Goal: Task Accomplishment & Management: Use online tool/utility

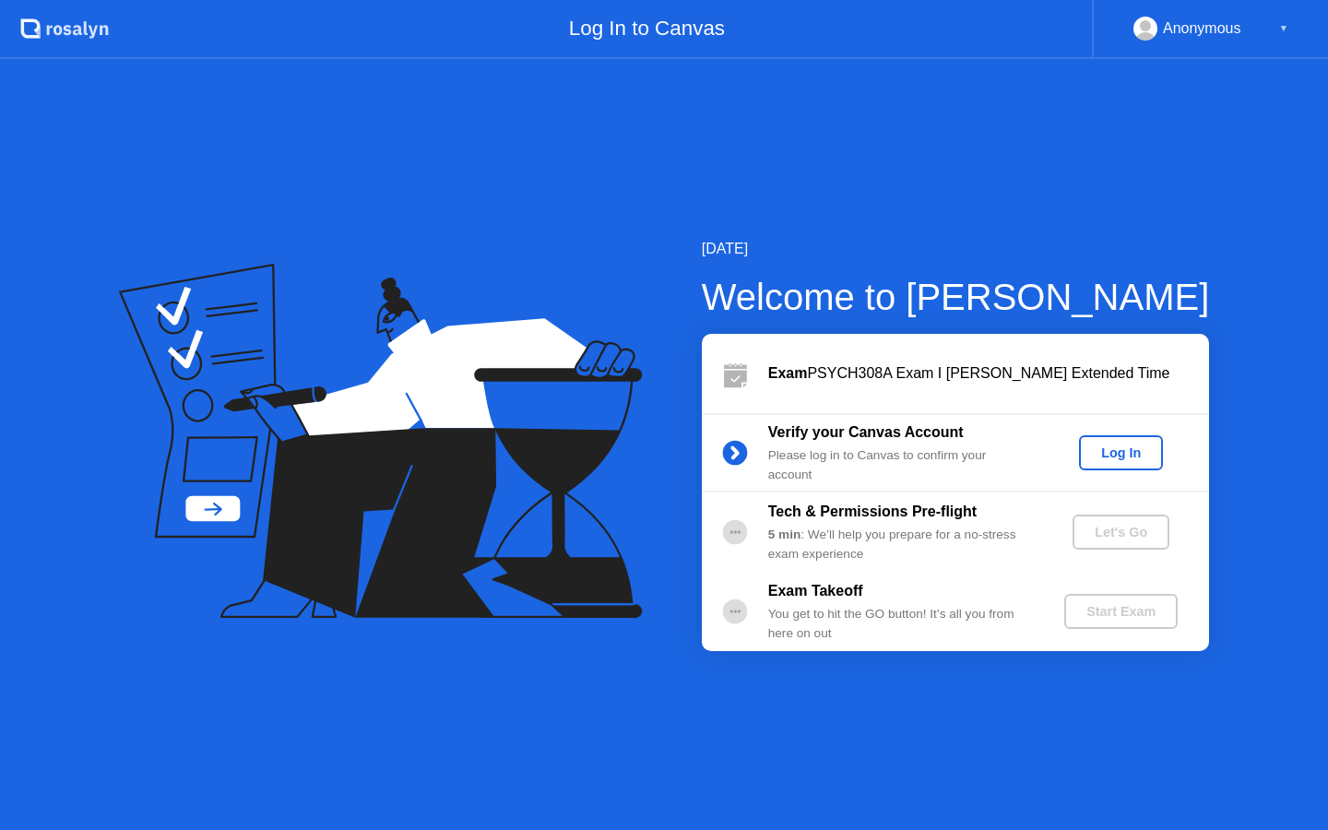
click at [1130, 453] on div "Log In" at bounding box center [1120, 452] width 69 height 15
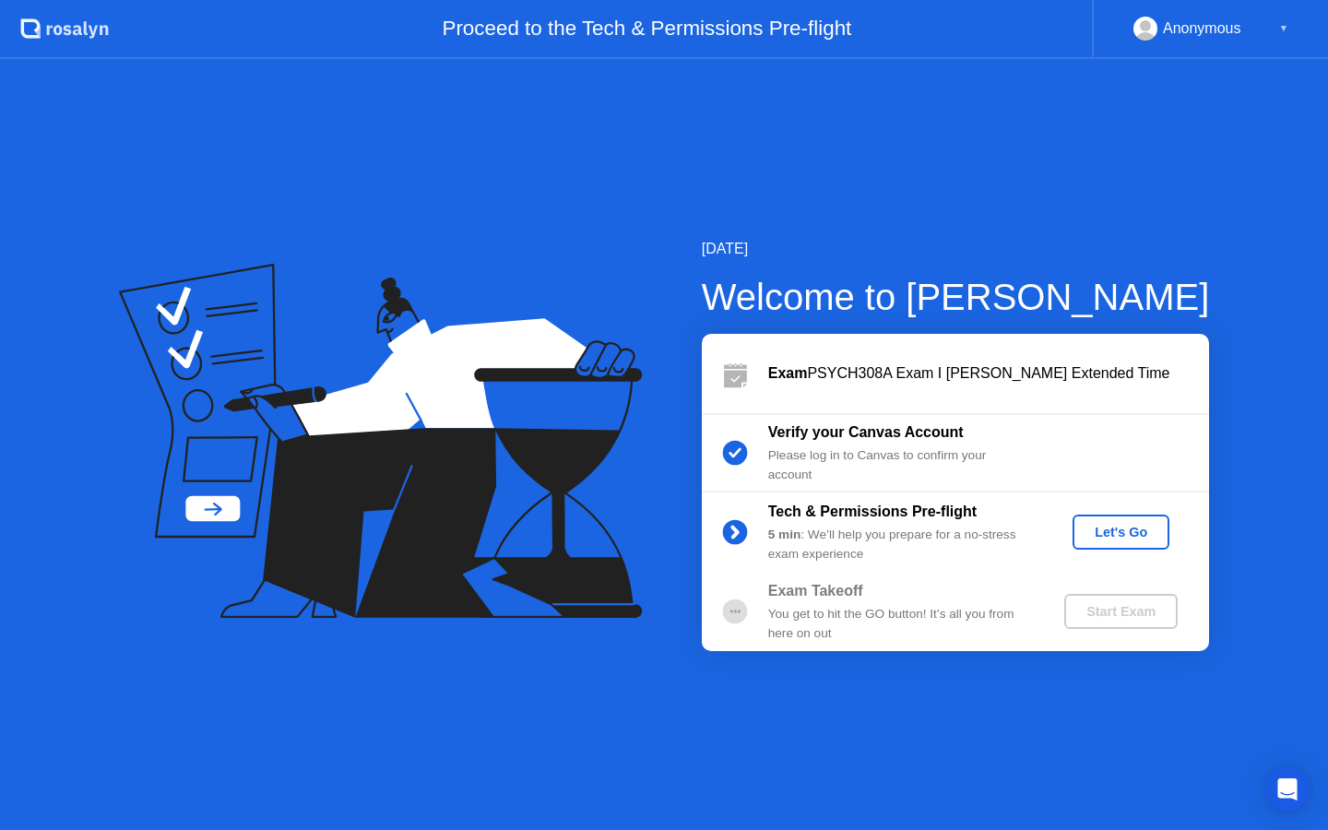
click at [1125, 525] on div "Let's Go" at bounding box center [1121, 532] width 82 height 15
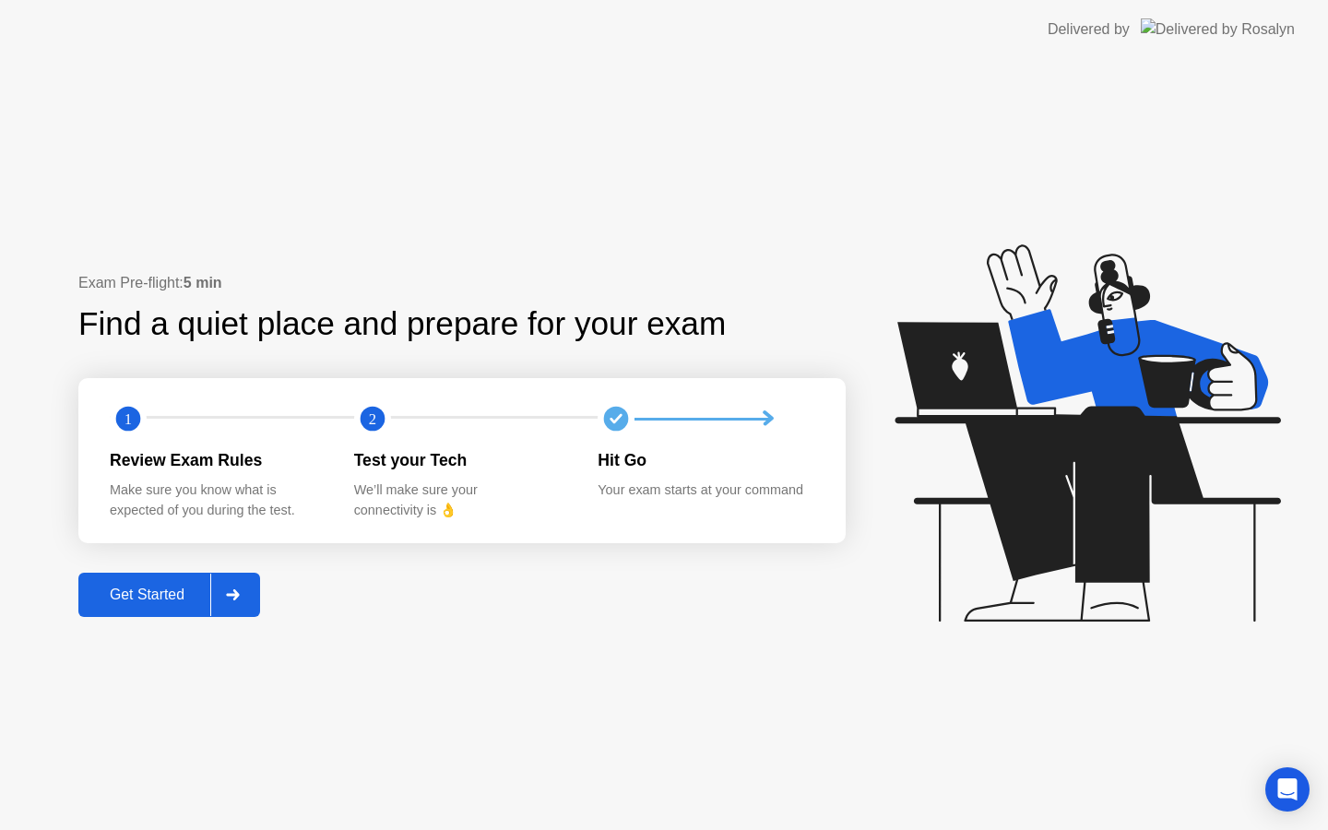
click at [252, 573] on button "Get Started" at bounding box center [169, 595] width 182 height 44
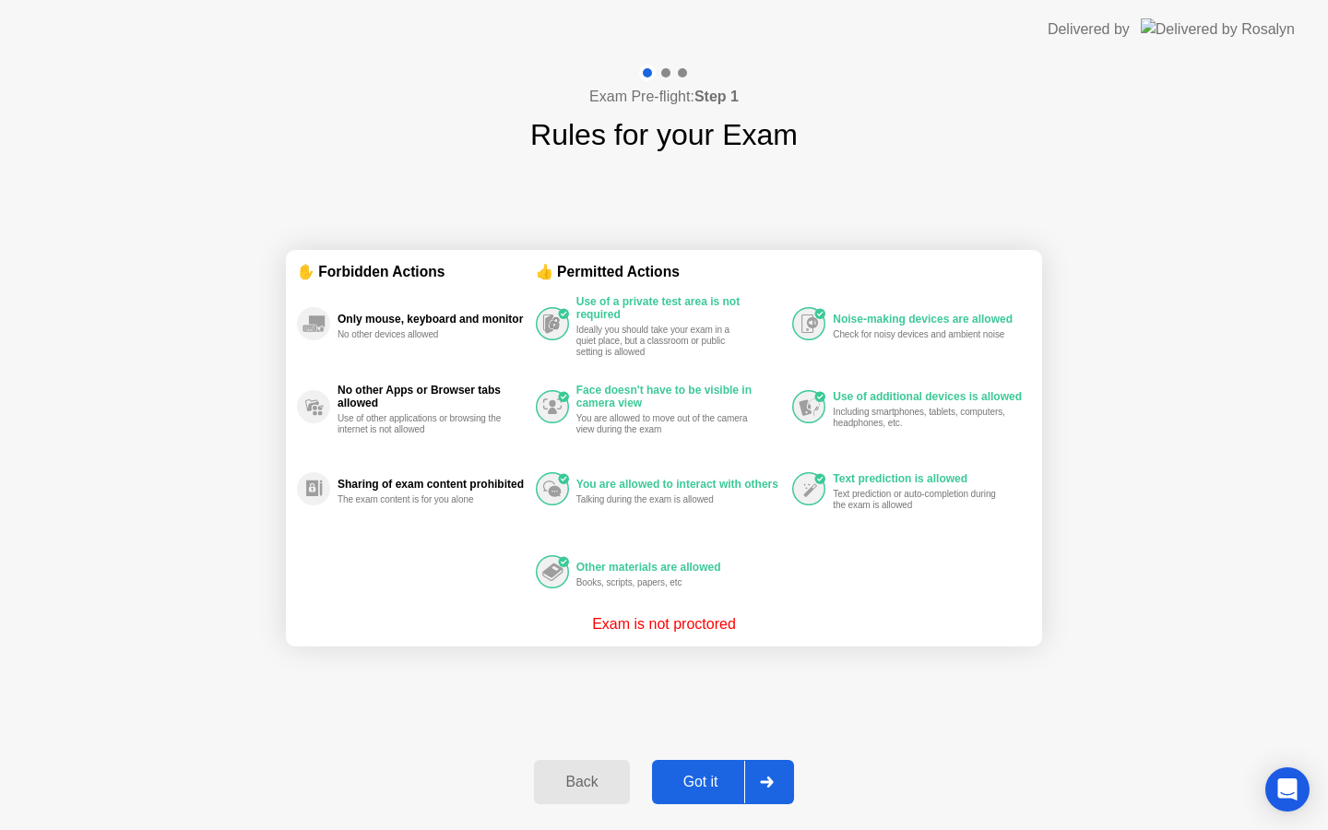
click at [697, 777] on div "Got it" at bounding box center [700, 782] width 87 height 17
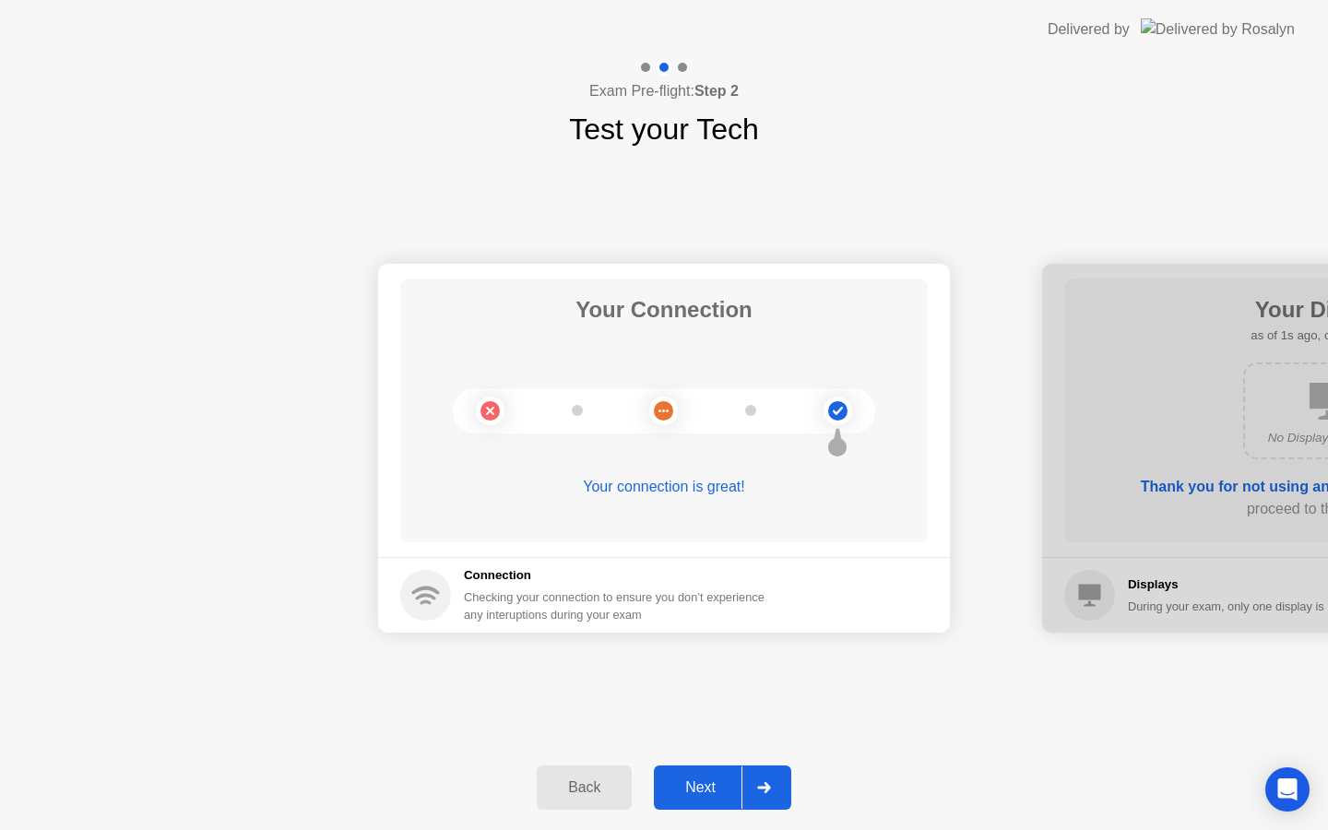
click at [703, 789] on div "Next" at bounding box center [700, 787] width 82 height 17
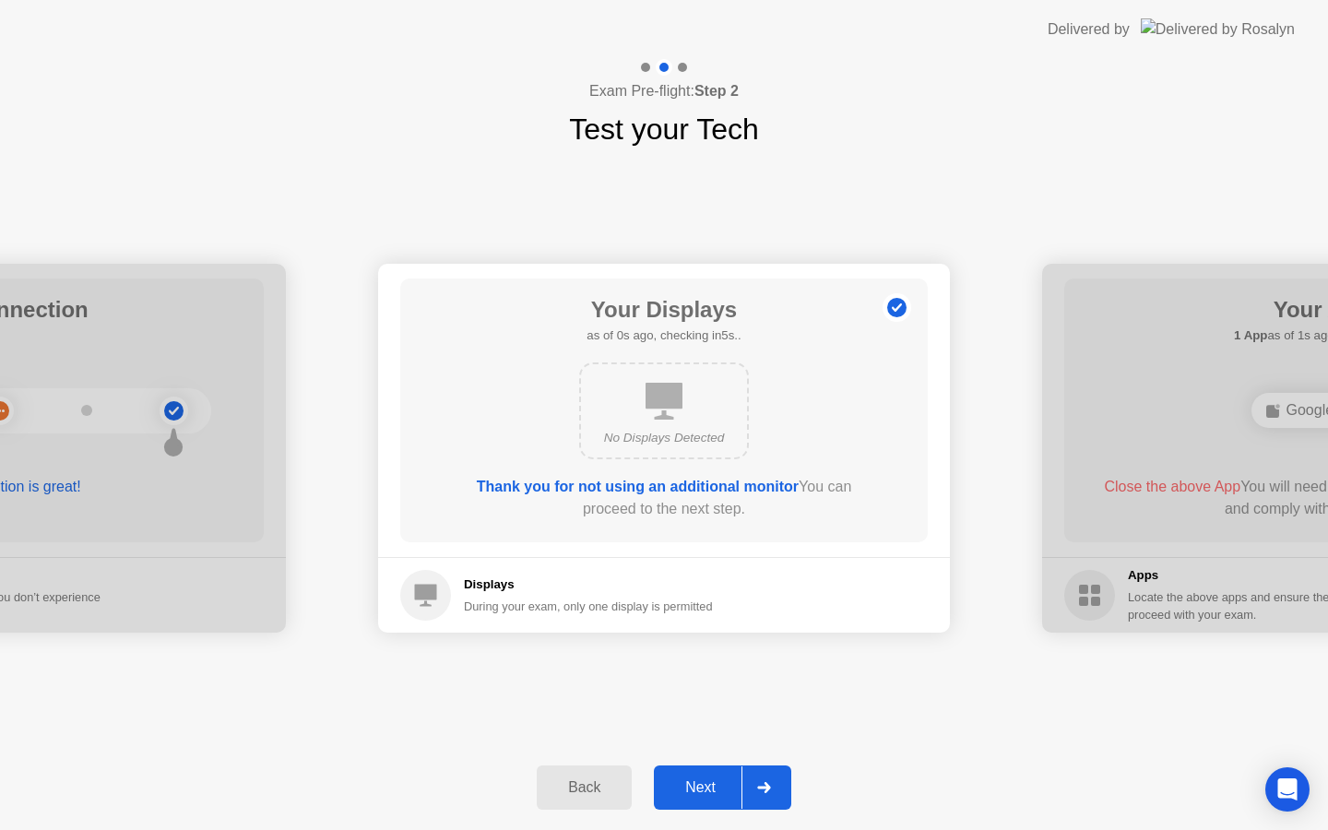
click at [703, 789] on div "Next" at bounding box center [700, 787] width 82 height 17
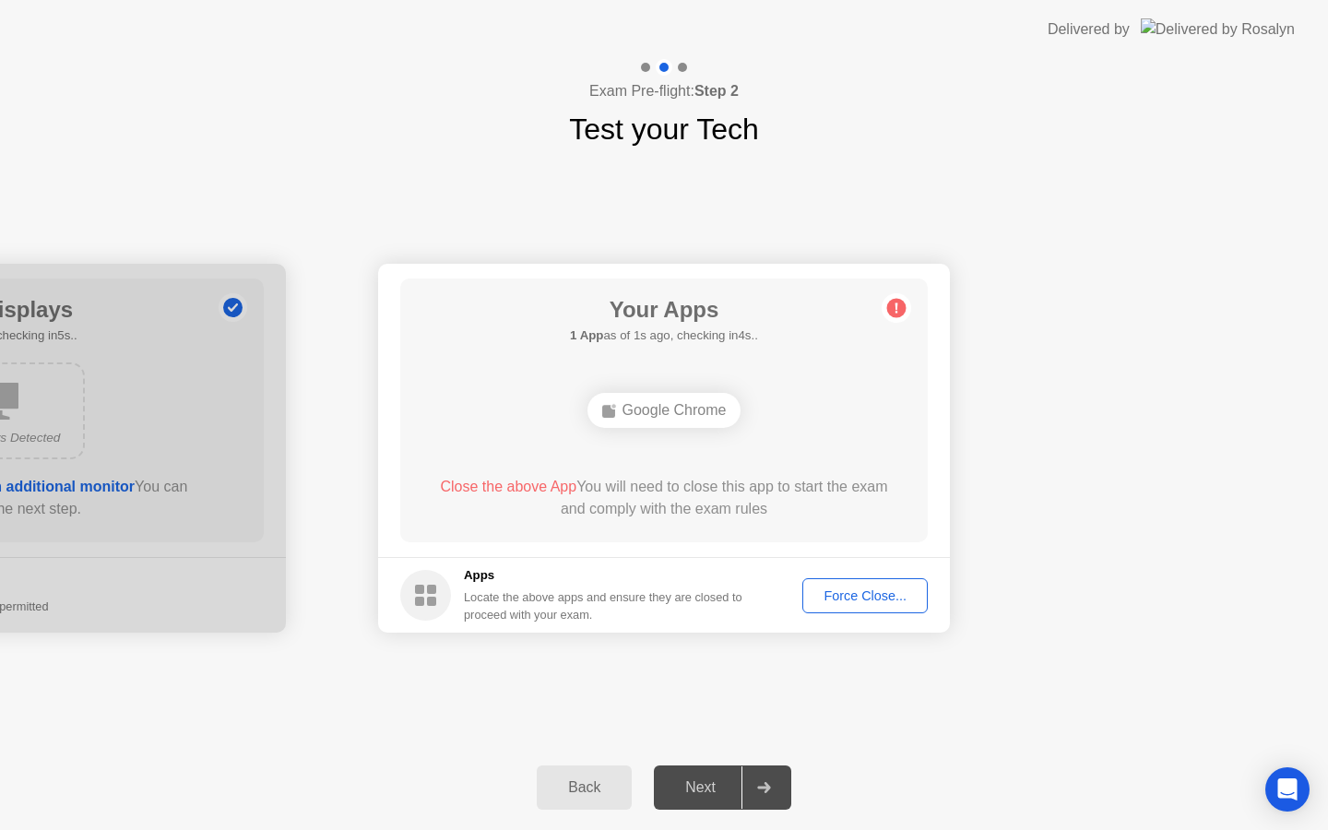
click at [855, 580] on button "Force Close..." at bounding box center [864, 595] width 125 height 35
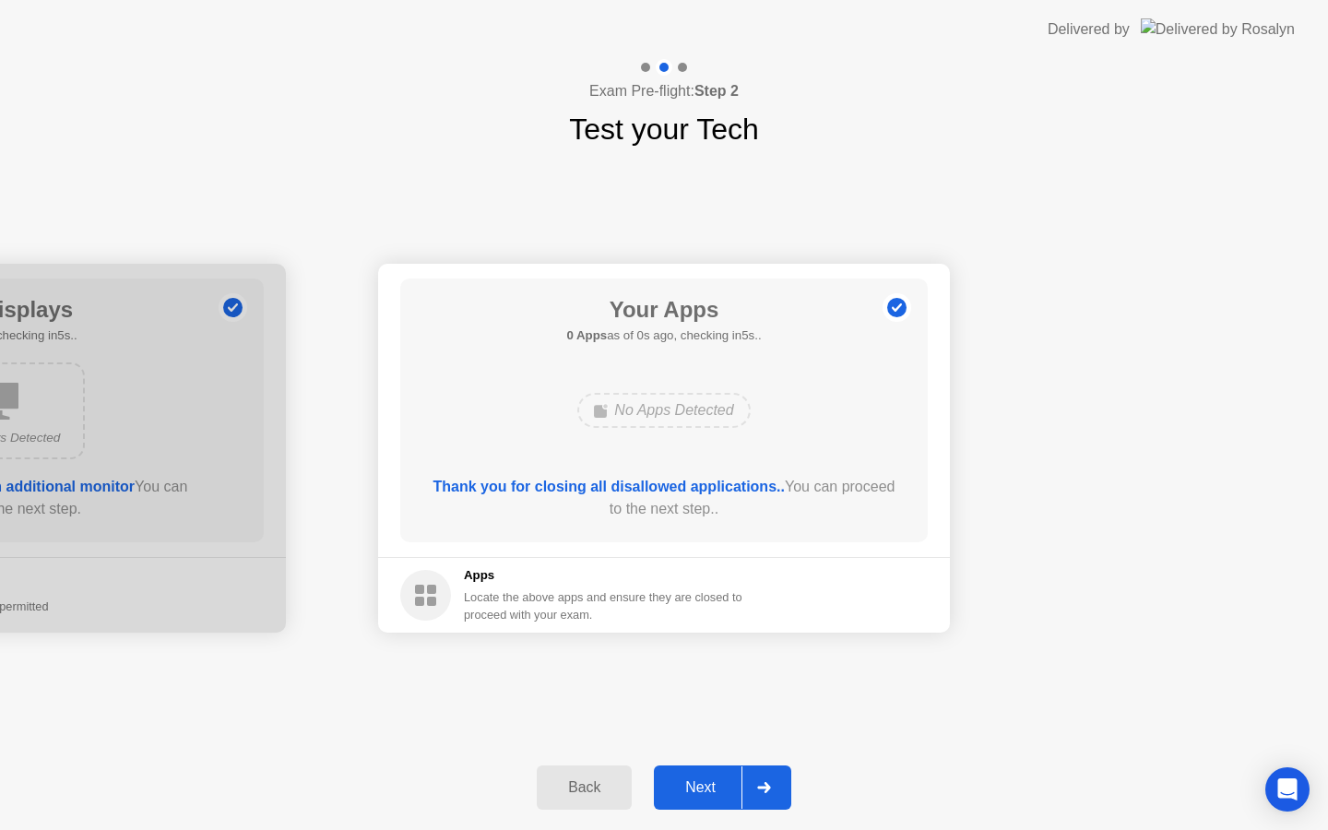
click at [699, 779] on div "Next" at bounding box center [700, 787] width 82 height 17
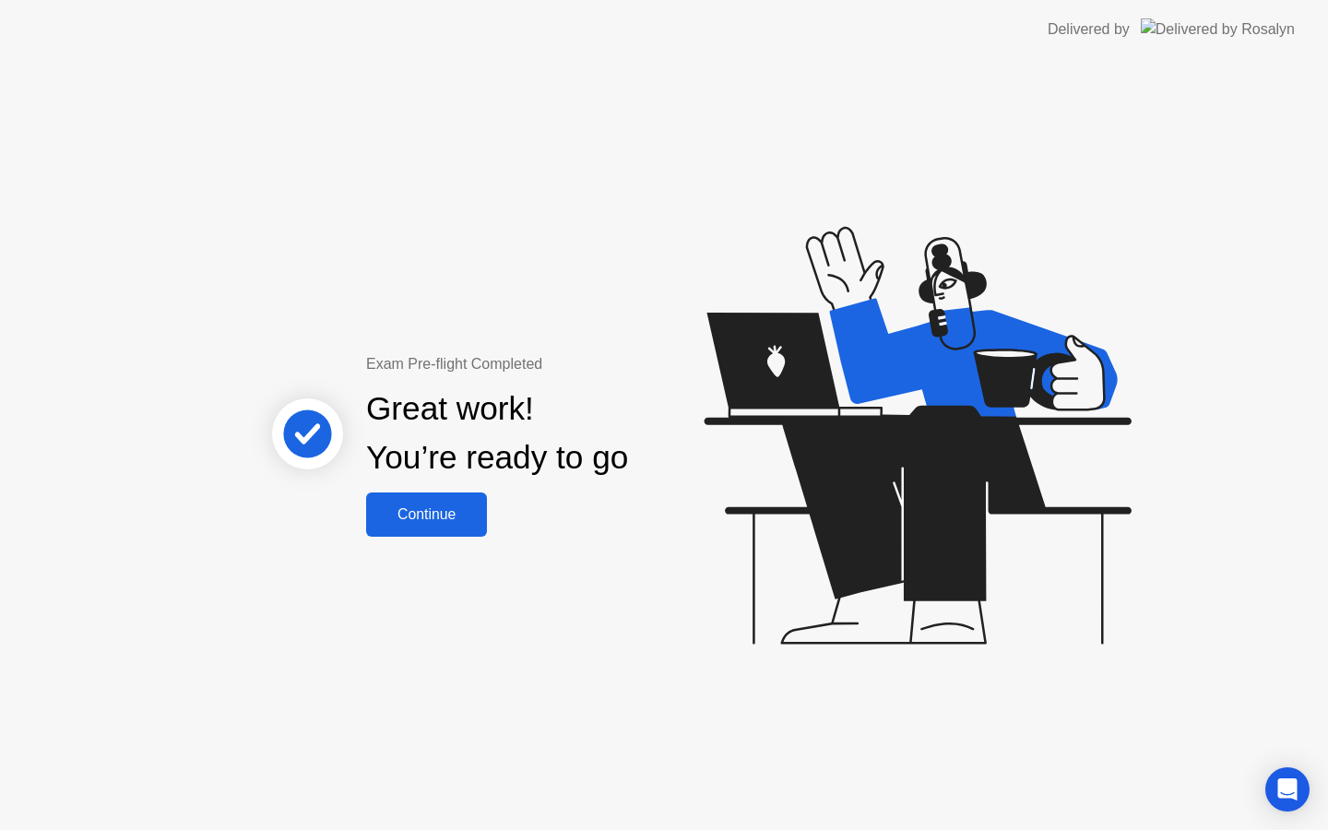
click at [448, 495] on button "Continue" at bounding box center [426, 514] width 121 height 44
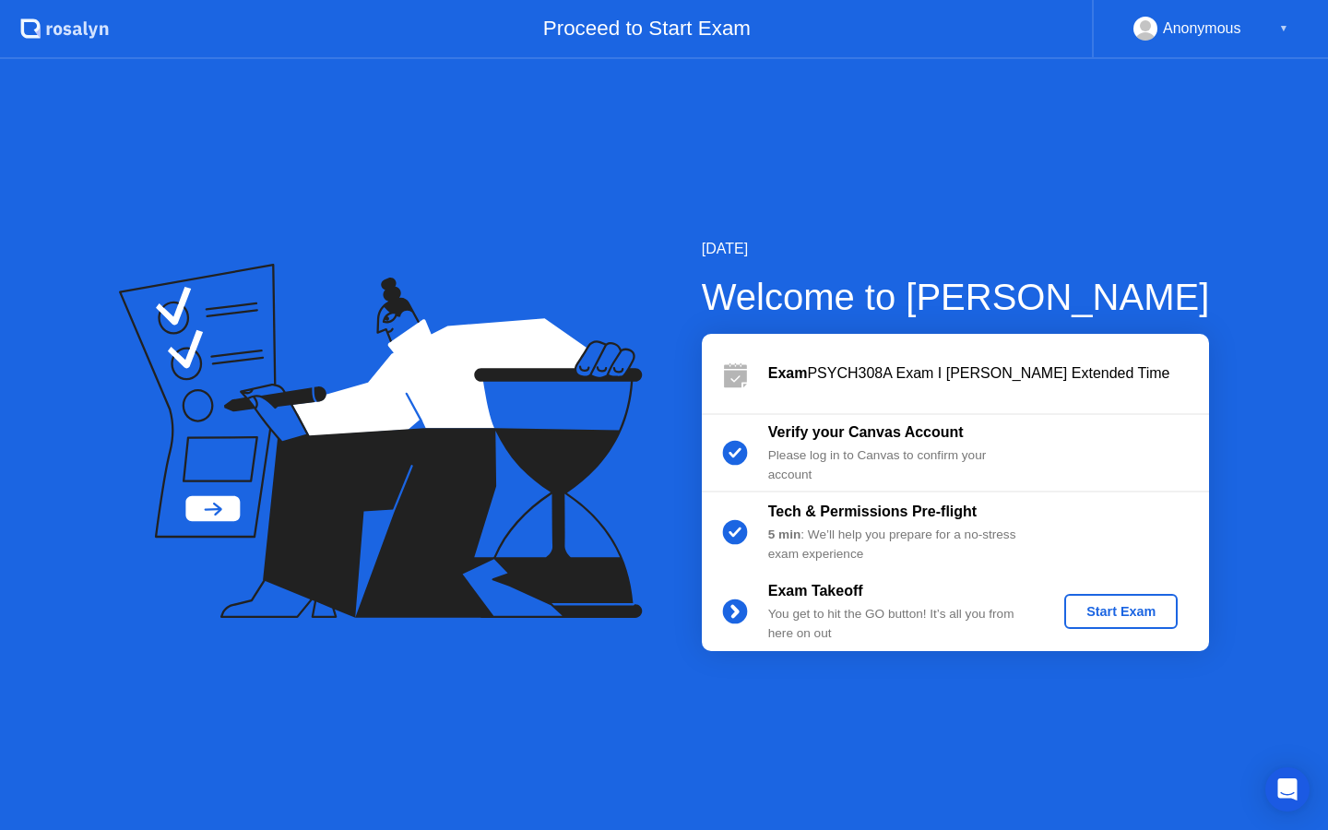
click at [1174, 612] on button "Start Exam" at bounding box center [1120, 611] width 113 height 35
